Goal: Task Accomplishment & Management: Manage account settings

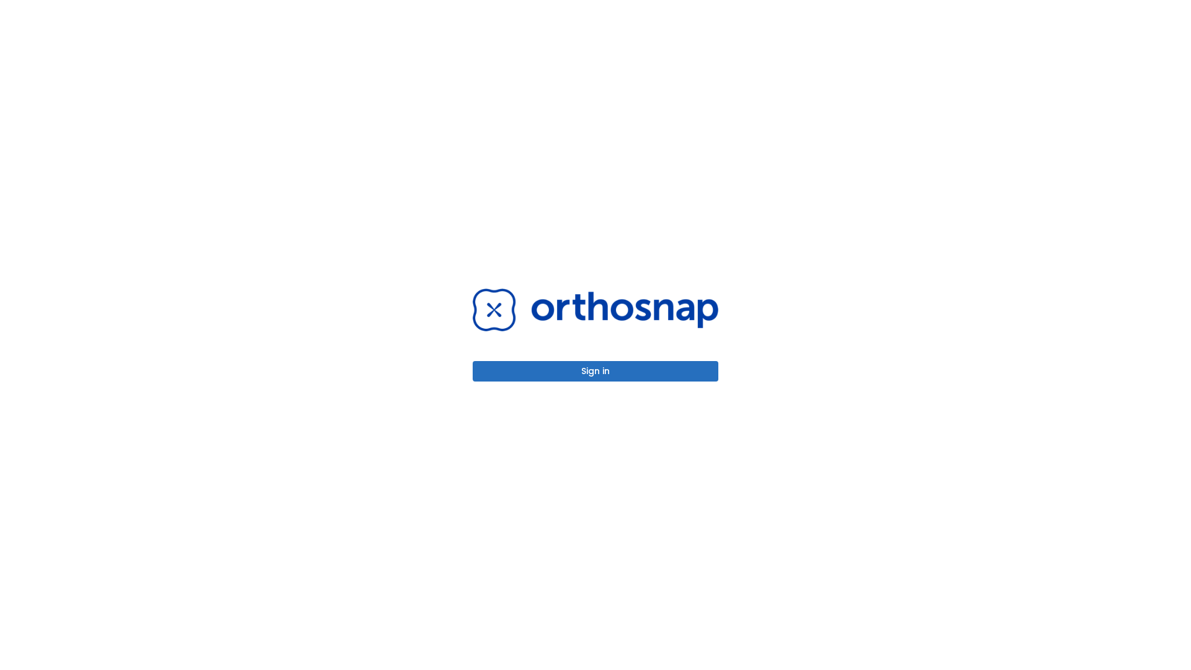
click at [596, 371] on button "Sign in" at bounding box center [596, 371] width 246 height 20
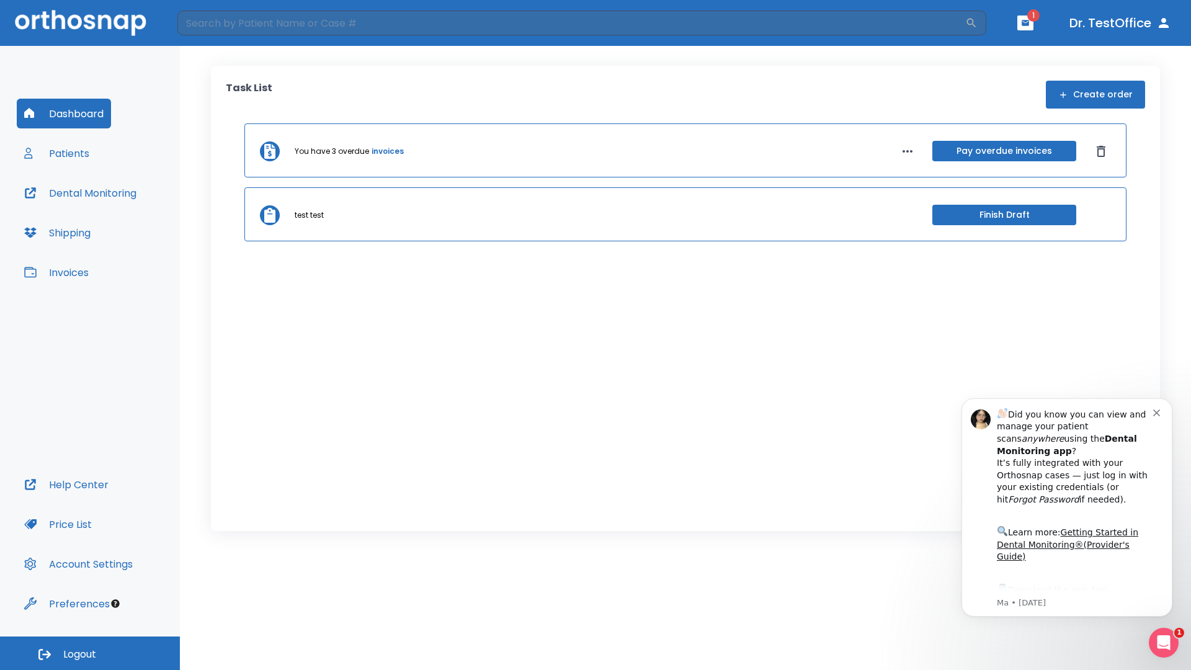
click at [90, 653] on span "Logout" at bounding box center [79, 655] width 33 height 14
